Goal: Find specific page/section

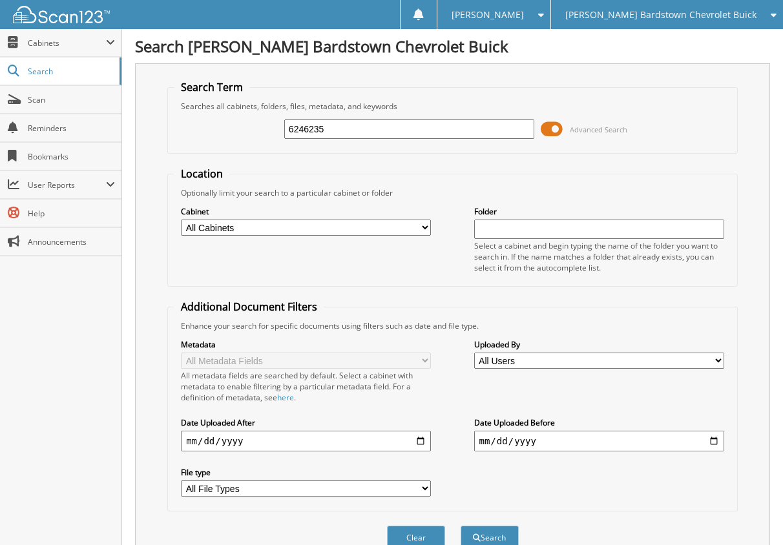
type input "6246235"
click at [461, 526] on button "Search" at bounding box center [490, 538] width 58 height 24
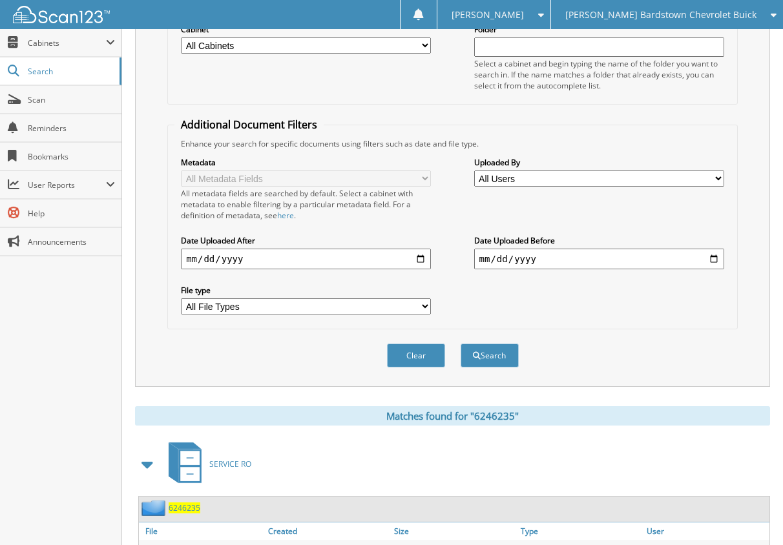
scroll to position [249, 0]
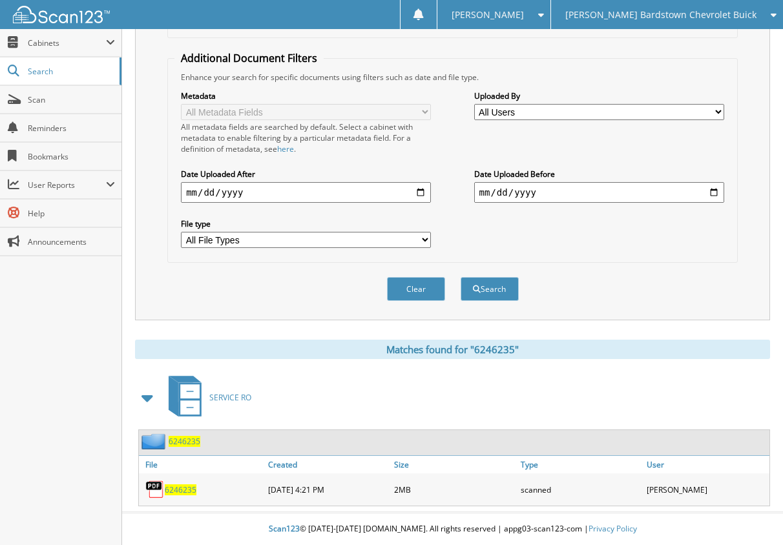
click at [176, 494] on span "6246235" at bounding box center [181, 490] width 32 height 11
click at [624, 23] on div "[PERSON_NAME] Bardstown Chevrolet Buick" at bounding box center [667, 14] width 219 height 29
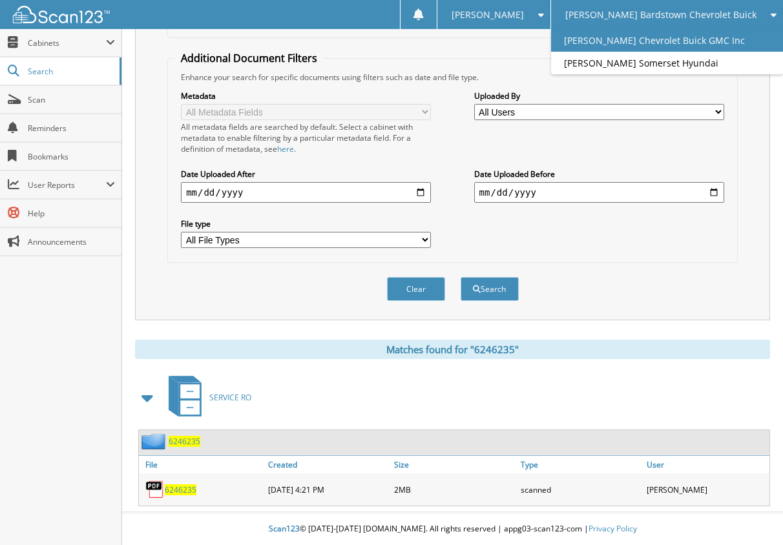
click at [646, 34] on link "[PERSON_NAME] Chevrolet Buick GMC Inc" at bounding box center [667, 40] width 232 height 23
